Goal: Find specific page/section: Find specific page/section

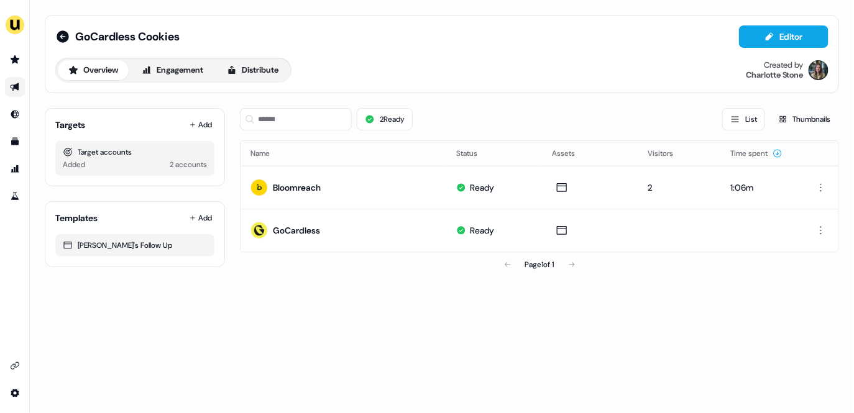
click at [9, 85] on link "Go to outbound experience" at bounding box center [15, 87] width 20 height 20
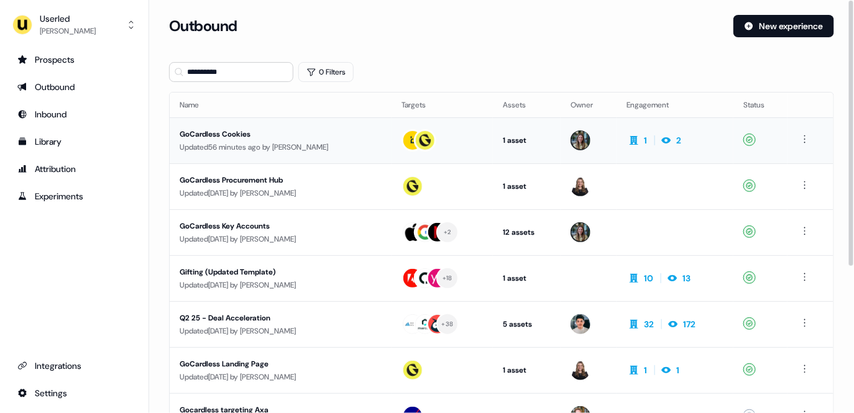
click at [405, 136] on td at bounding box center [441, 140] width 101 height 46
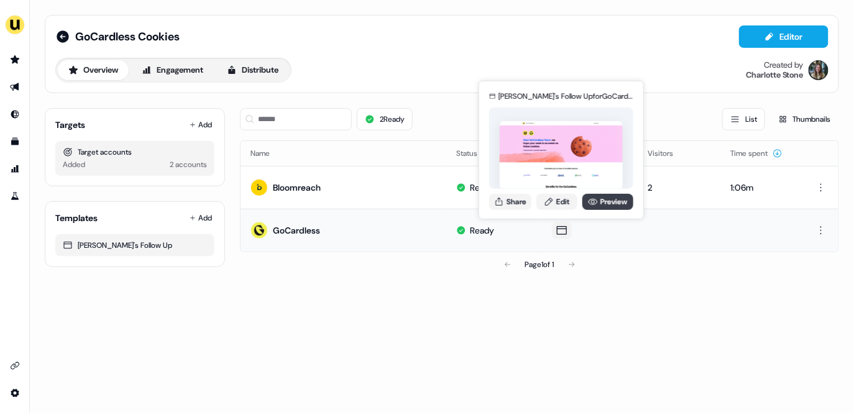
click at [617, 196] on link "Preview" at bounding box center [607, 202] width 51 height 16
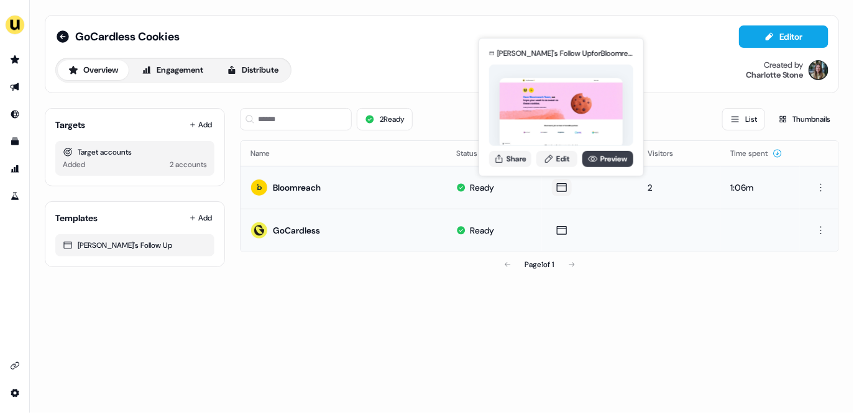
click at [584, 153] on link "Preview" at bounding box center [607, 158] width 51 height 16
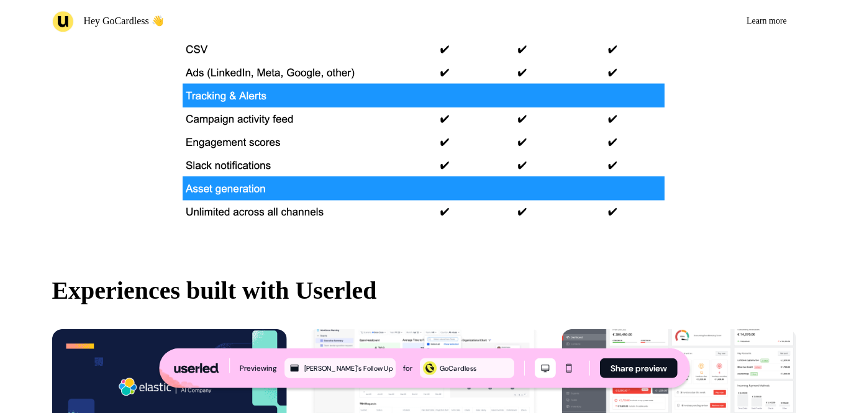
scroll to position [2122, 0]
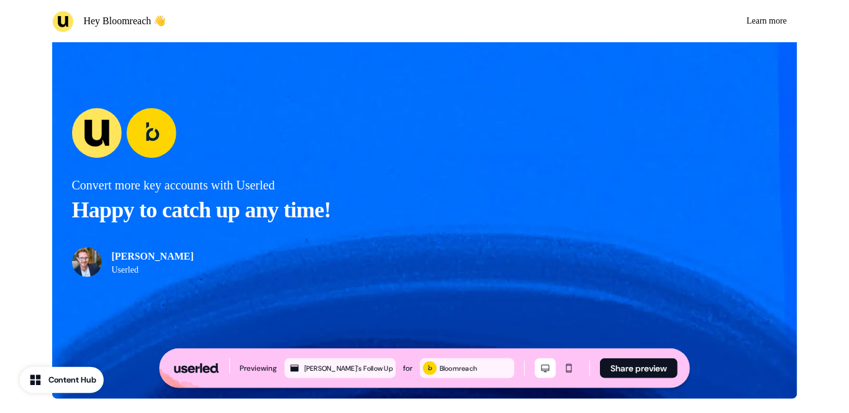
scroll to position [3253, 0]
